Goal: Task Accomplishment & Management: Manage account settings

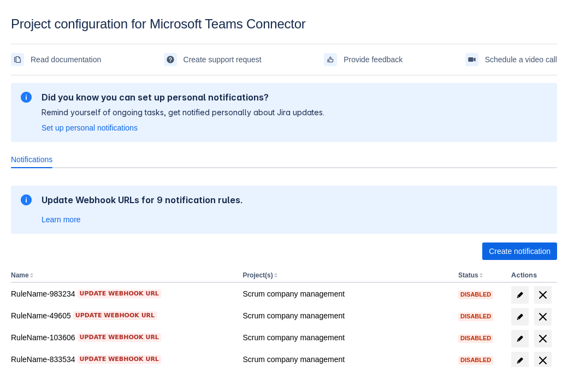
click at [519, 251] on span "Create notification" at bounding box center [520, 250] width 62 height 17
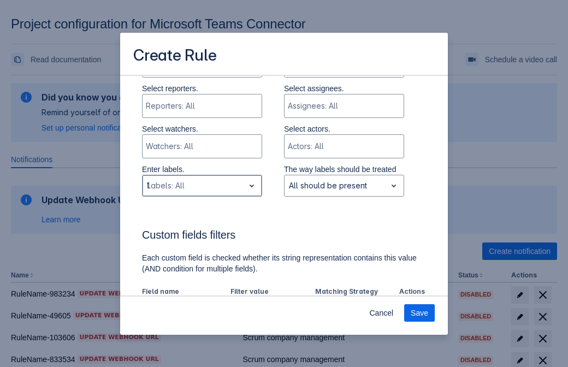
type input "108458_label"
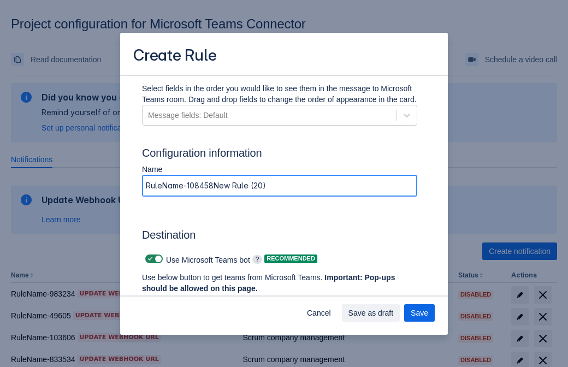
type input "RuleName-108458New Rule (20)"
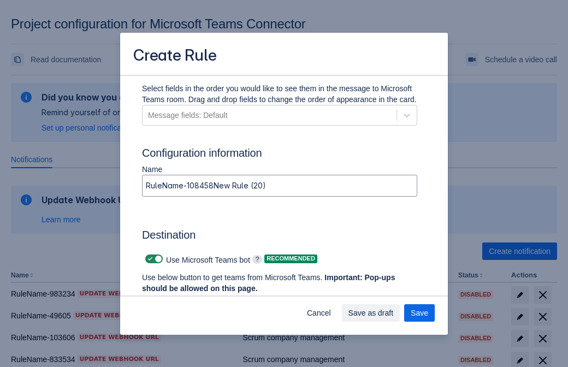
click at [149, 259] on span at bounding box center [150, 258] width 9 height 9
click at [149, 259] on input "checkbox" at bounding box center [148, 259] width 7 height 7
checkbox input "false"
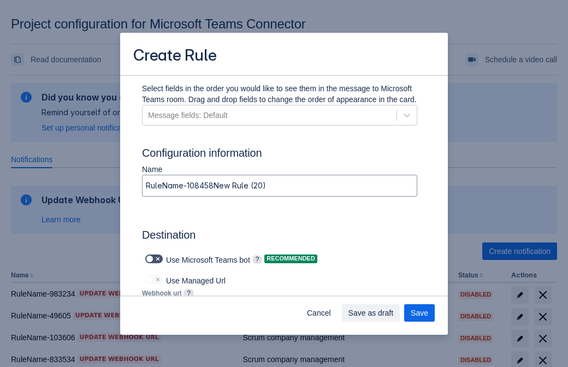
type input "[URL][DOMAIN_NAME][DATE]"
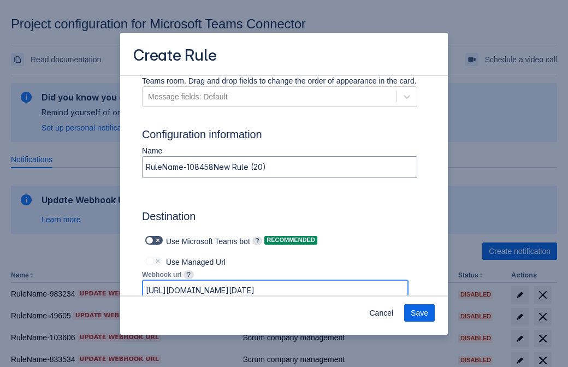
click at [419, 313] on span "Save" at bounding box center [419, 312] width 17 height 17
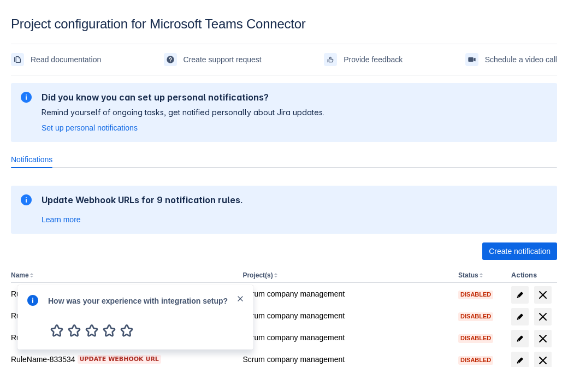
click at [35, 319] on div at bounding box center [32, 317] width 13 height 47
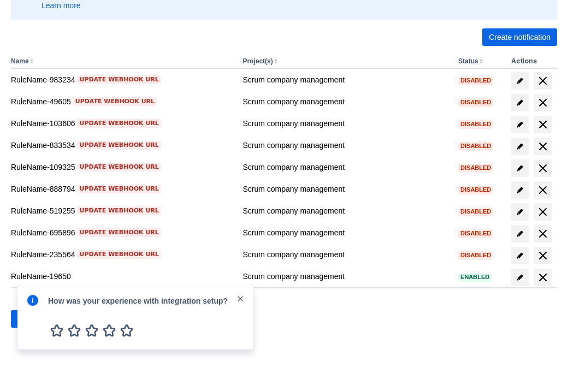
click at [35, 319] on div at bounding box center [32, 317] width 13 height 47
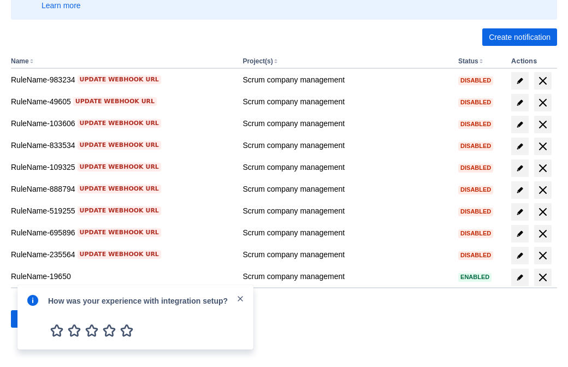
click at [35, 319] on div at bounding box center [32, 317] width 13 height 47
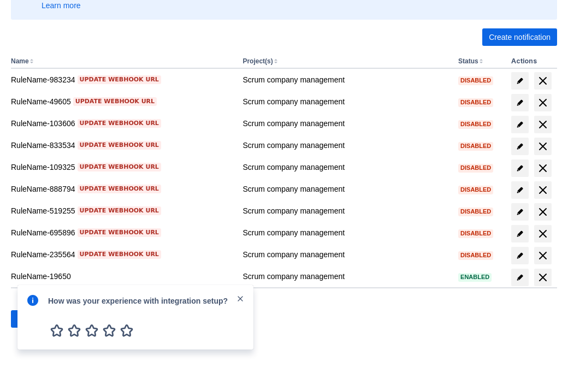
click at [35, 319] on div at bounding box center [32, 317] width 13 height 47
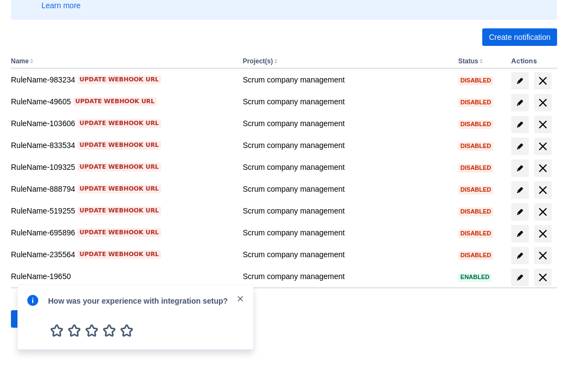
click at [35, 319] on div at bounding box center [32, 317] width 13 height 47
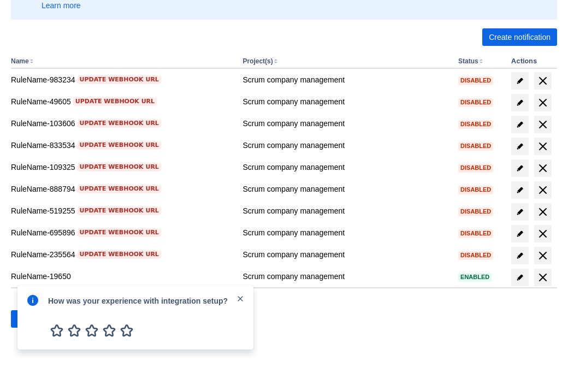
click at [35, 319] on div at bounding box center [32, 317] width 13 height 47
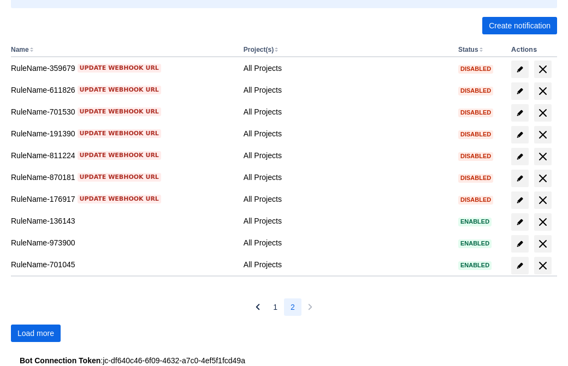
click at [35, 334] on span "Load more" at bounding box center [35, 333] width 37 height 17
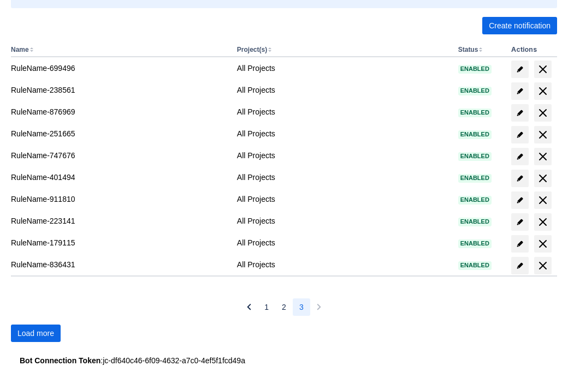
click at [35, 334] on span "Load more" at bounding box center [35, 333] width 37 height 17
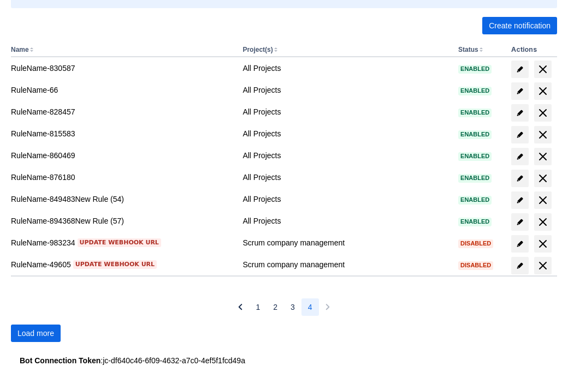
click at [35, 334] on span "Load more" at bounding box center [35, 333] width 37 height 17
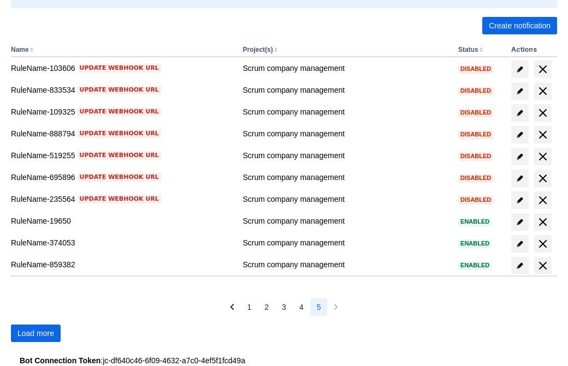
click at [35, 334] on span "Load more" at bounding box center [35, 333] width 37 height 17
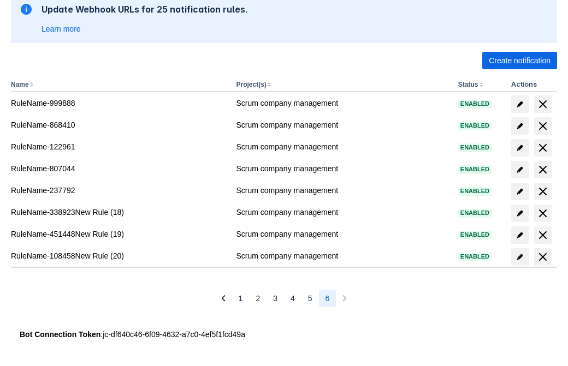
click at [542, 257] on span "delete" at bounding box center [542, 257] width 13 height 13
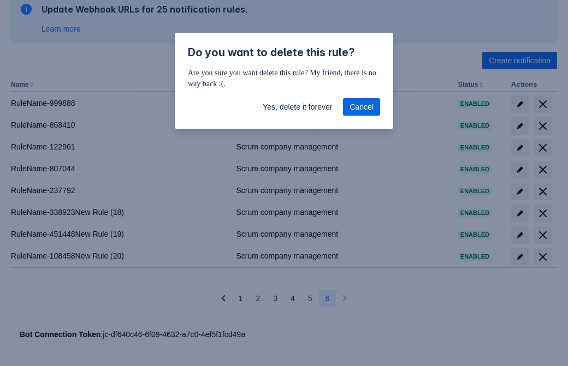
click at [297, 107] on span "Yes, delete it forever" at bounding box center [297, 106] width 69 height 17
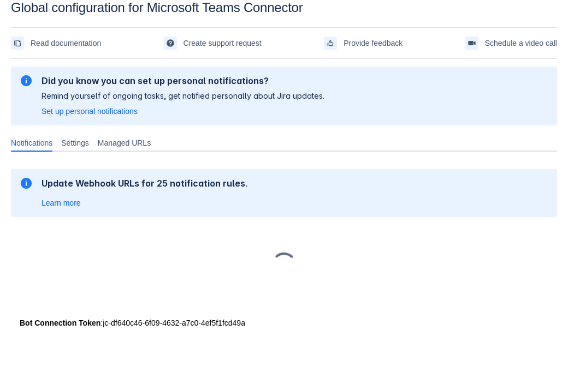
scroll to position [16, 0]
